Goal: Transaction & Acquisition: Purchase product/service

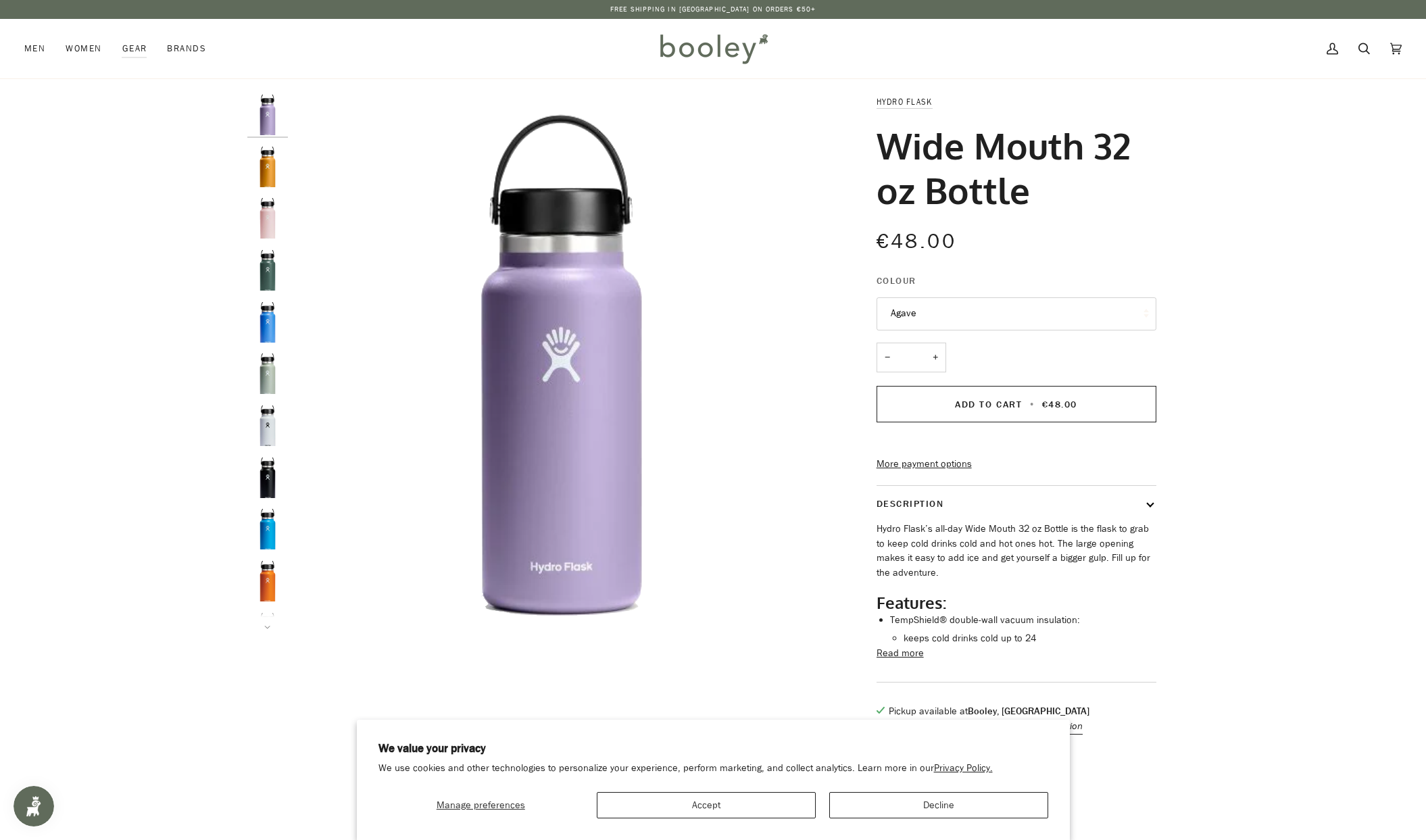
click at [274, 281] on img "Hydro Flask Wide Mouth 32 oz Bottle Fir - Booley Galway" at bounding box center [267, 270] width 41 height 41
click at [267, 369] on img "Hydro Flask Wide Mouth 32 oz Bottle Agave - Booley Galway" at bounding box center [267, 374] width 41 height 41
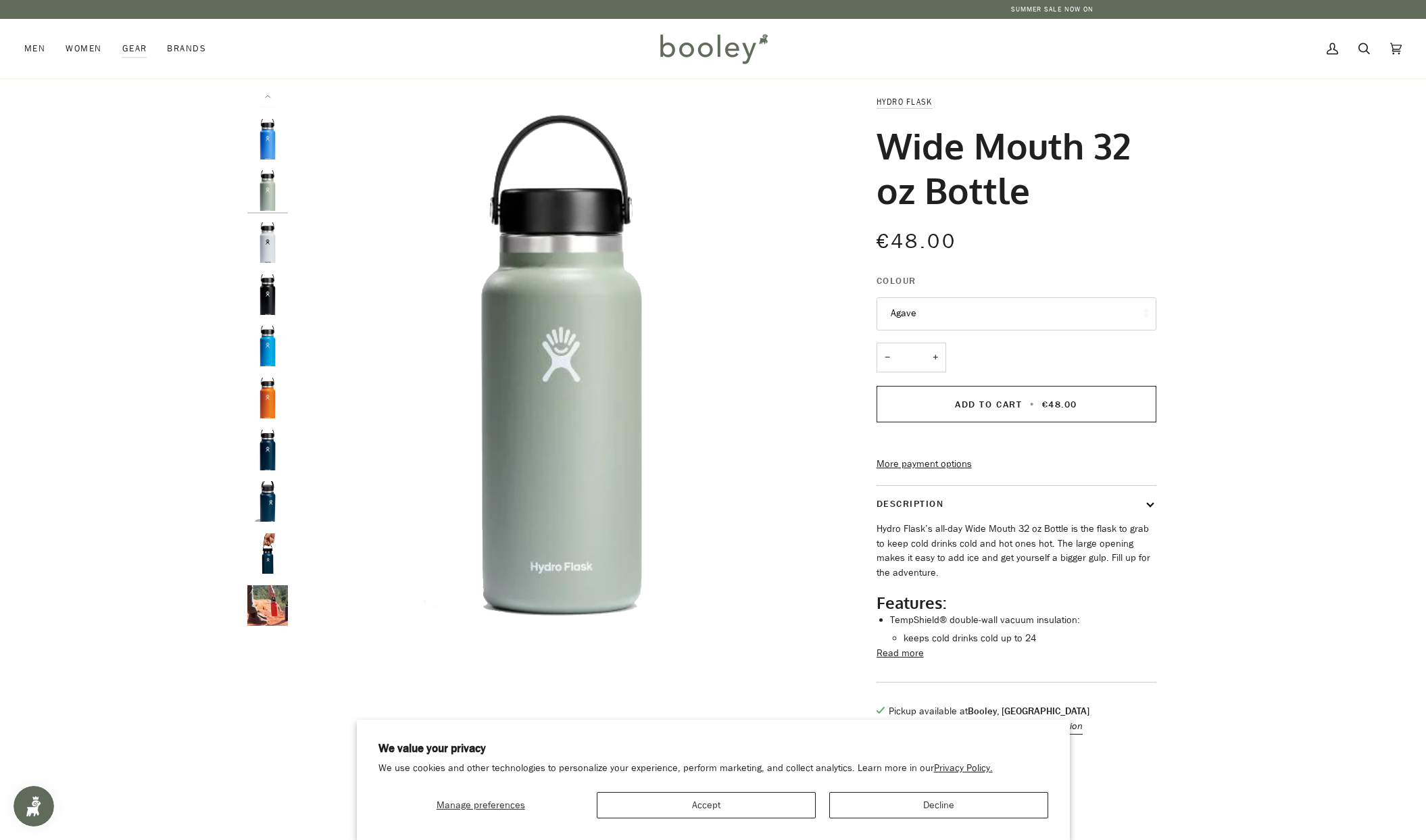
scroll to position [191, 0]
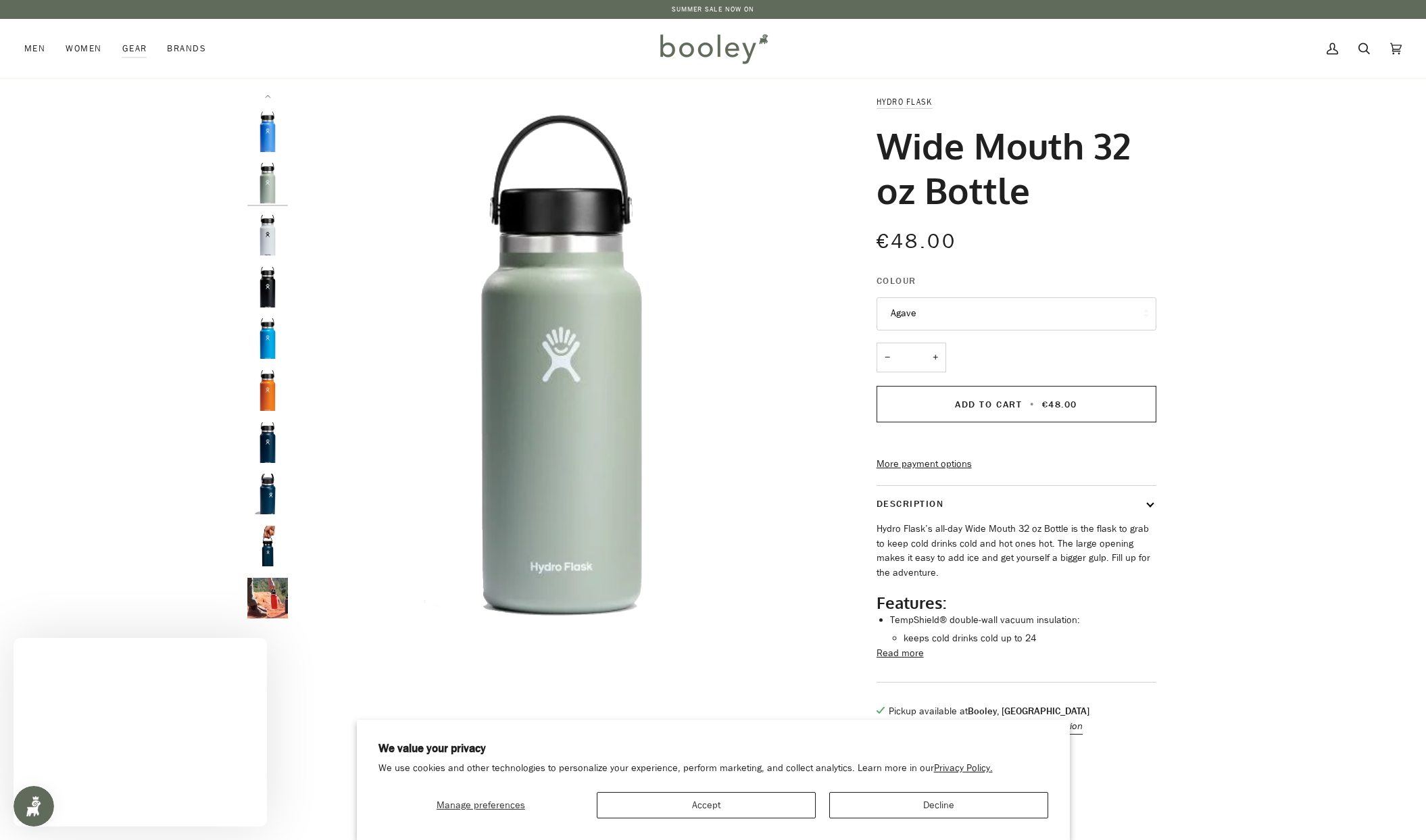
click at [265, 594] on img "Hydro Flask Wide Mouth 32 oz Bottle - Booley Galway" at bounding box center [267, 598] width 41 height 41
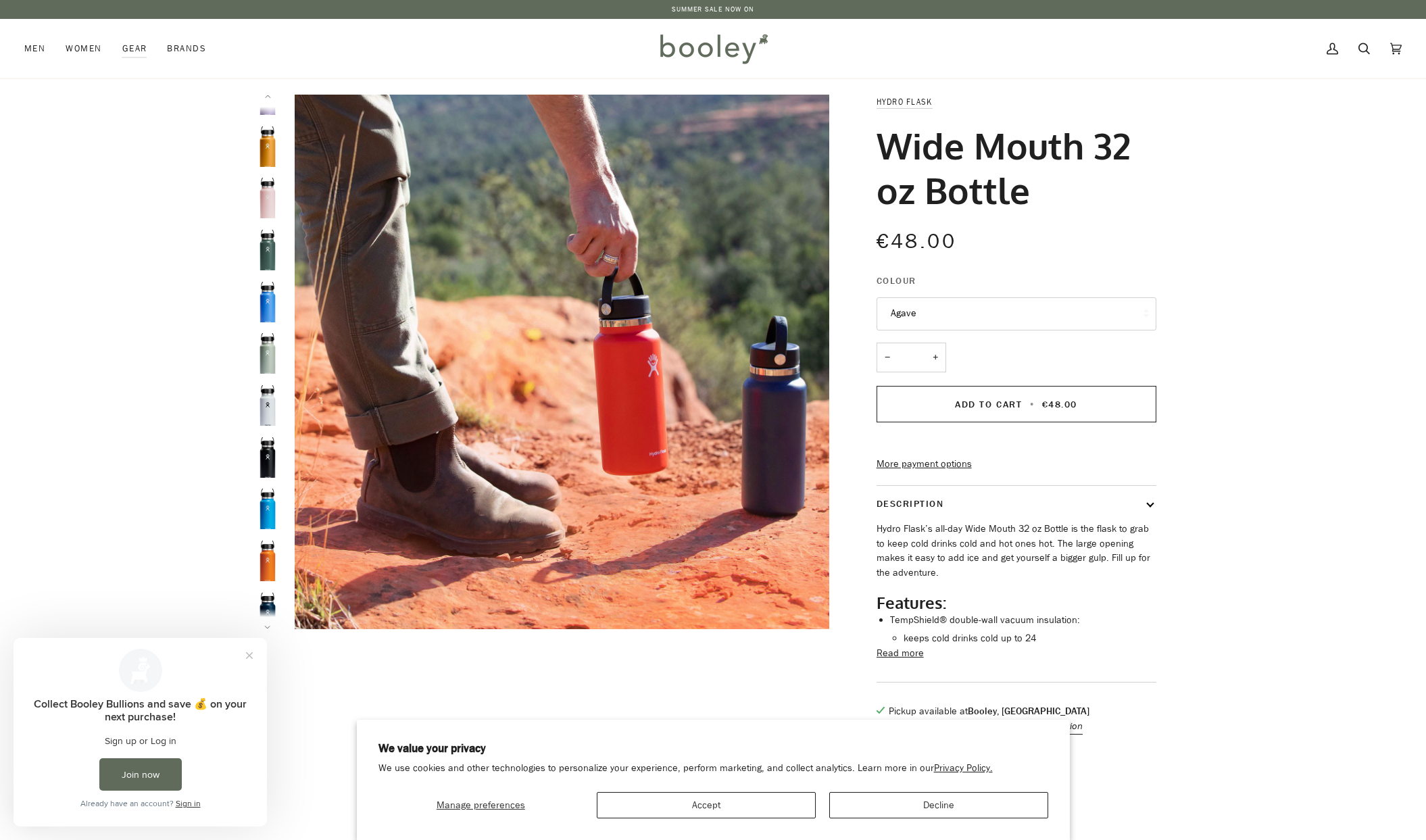
scroll to position [0, 0]
click at [269, 119] on img "Hydro Flask Wide Mouth 32 oz Bottle Moonshadow - Booley Galway" at bounding box center [267, 115] width 41 height 41
